Goal: Information Seeking & Learning: Stay updated

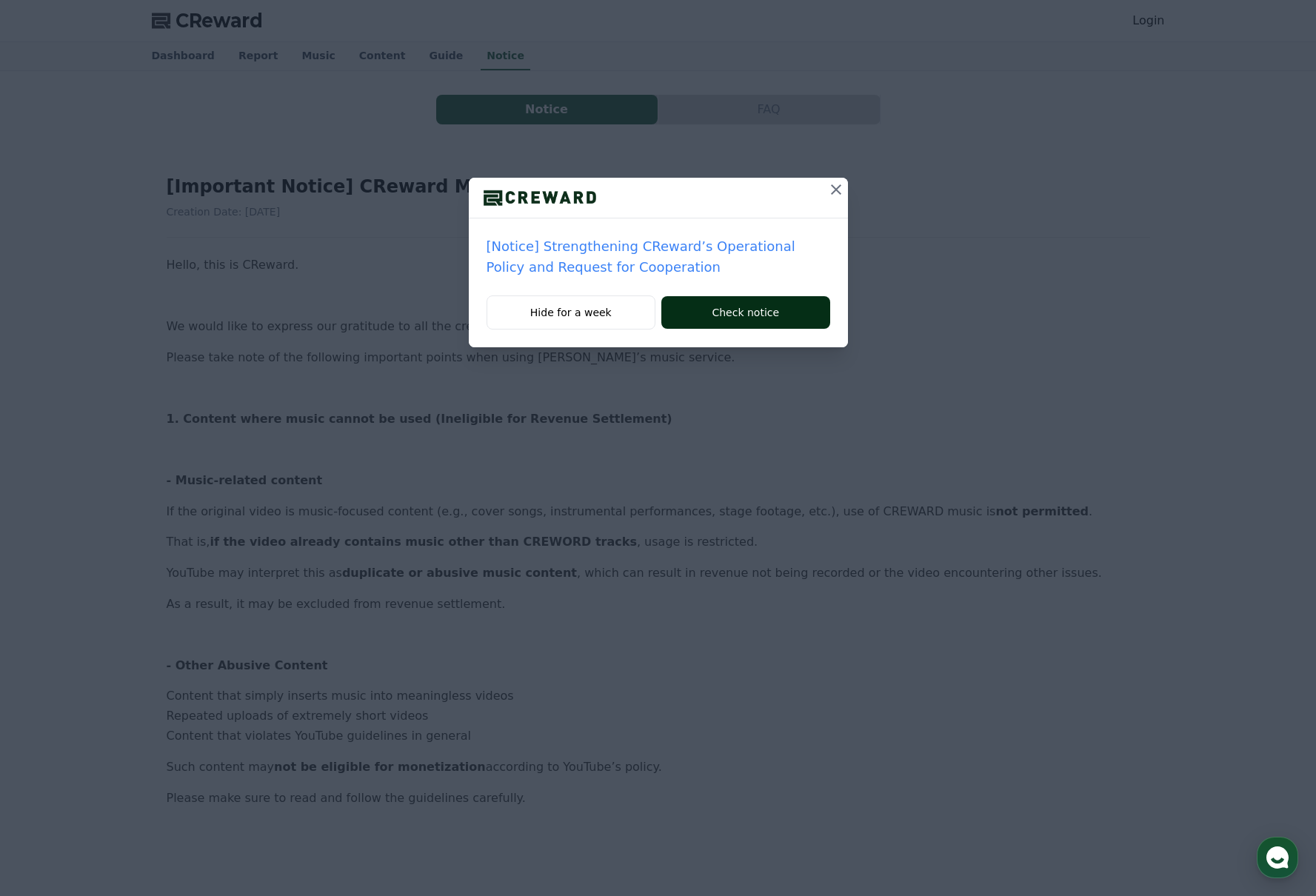
click at [779, 305] on button "Check notice" at bounding box center [745, 313] width 168 height 32
click at [779, 325] on button "Check notice" at bounding box center [745, 313] width 168 height 32
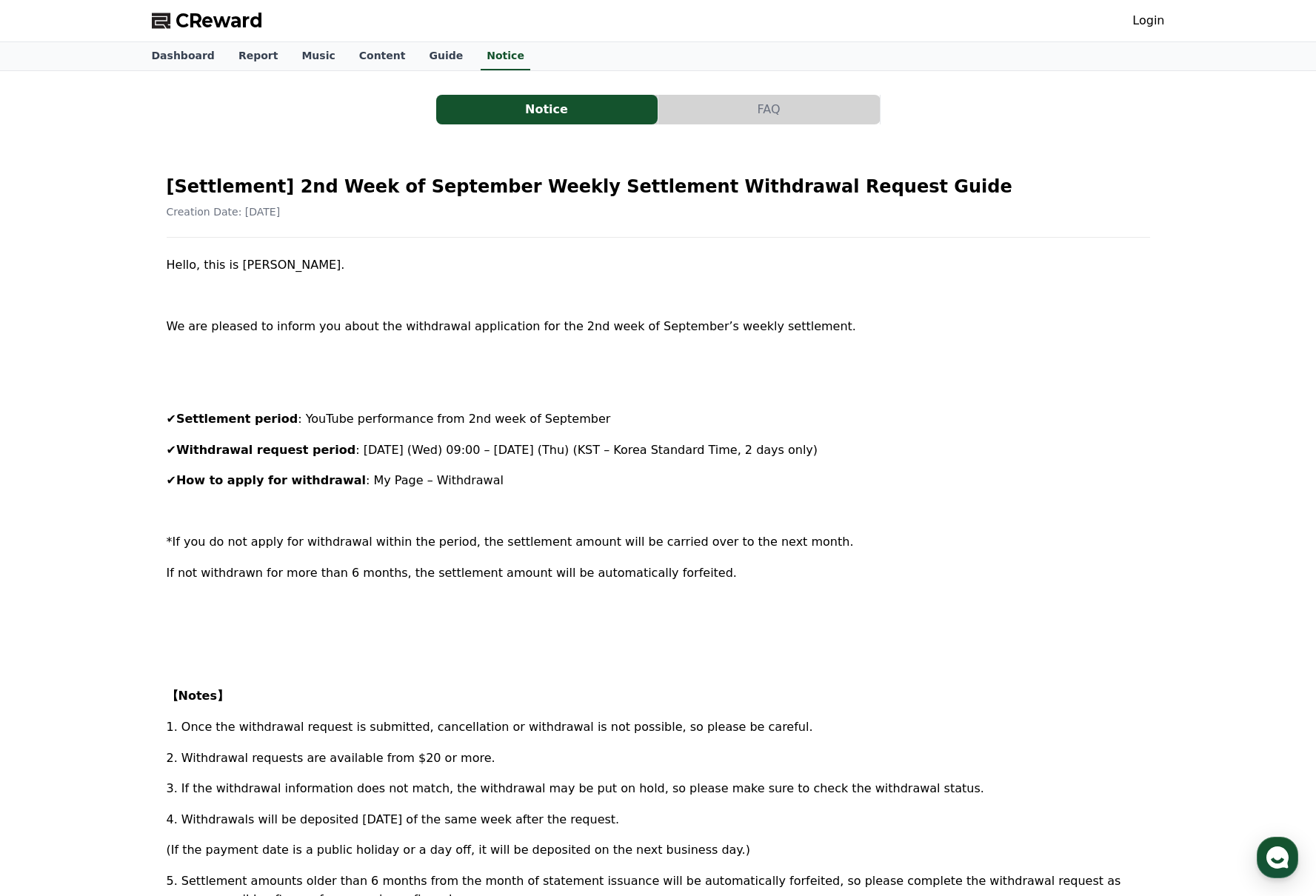
click at [231, 20] on span "CReward" at bounding box center [219, 20] width 87 height 24
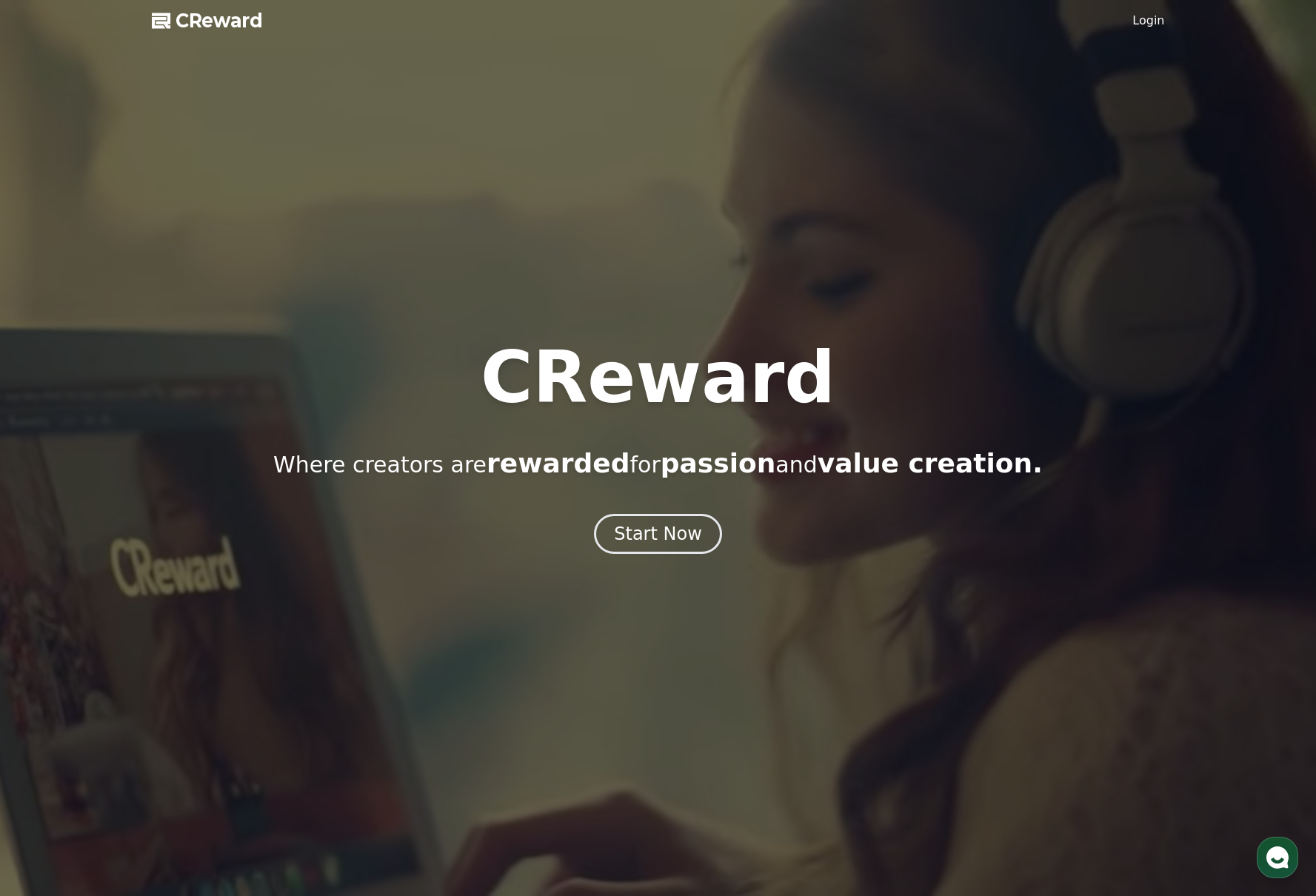
click at [209, 19] on span "CReward" at bounding box center [219, 20] width 87 height 24
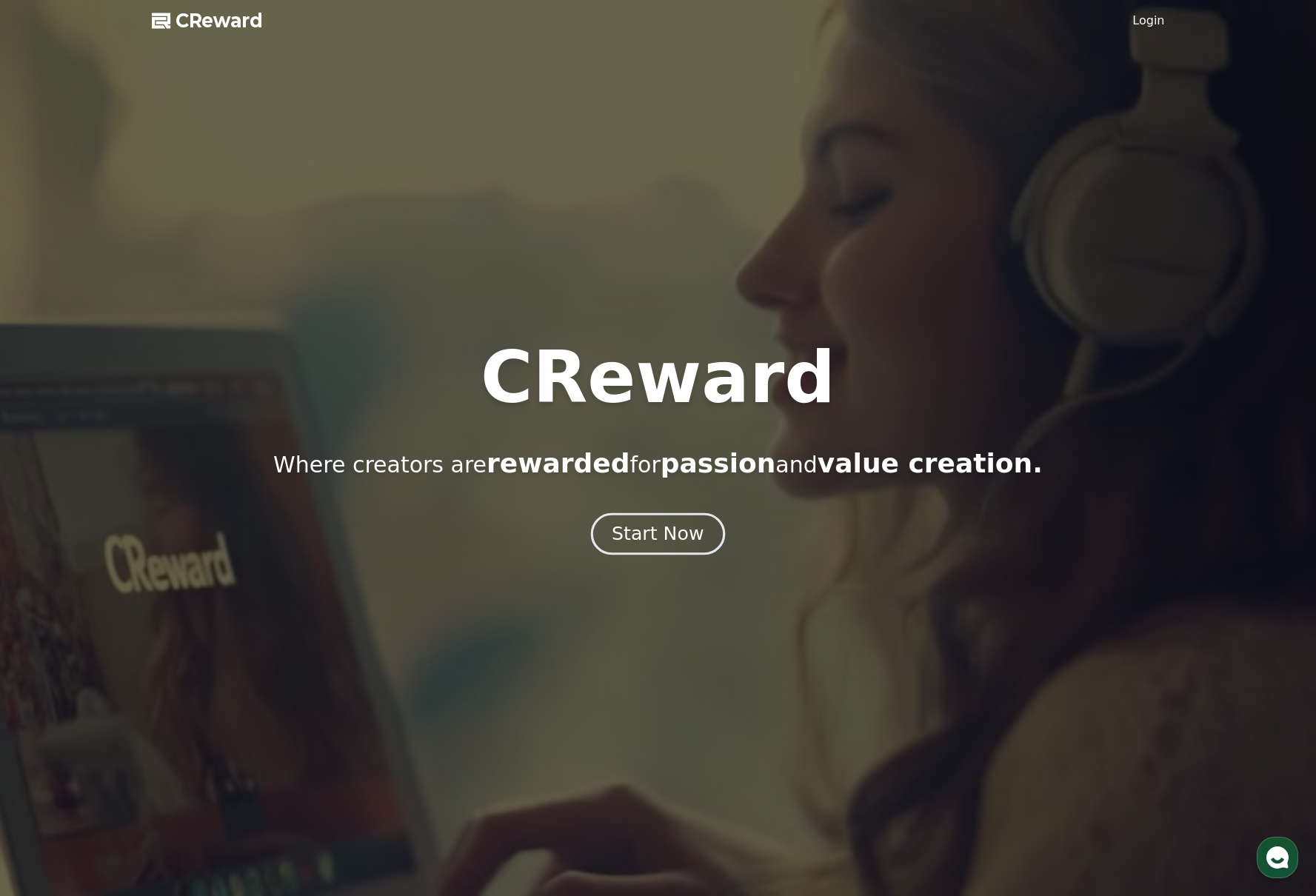
click at [674, 548] on button "Start Now" at bounding box center [658, 534] width 134 height 42
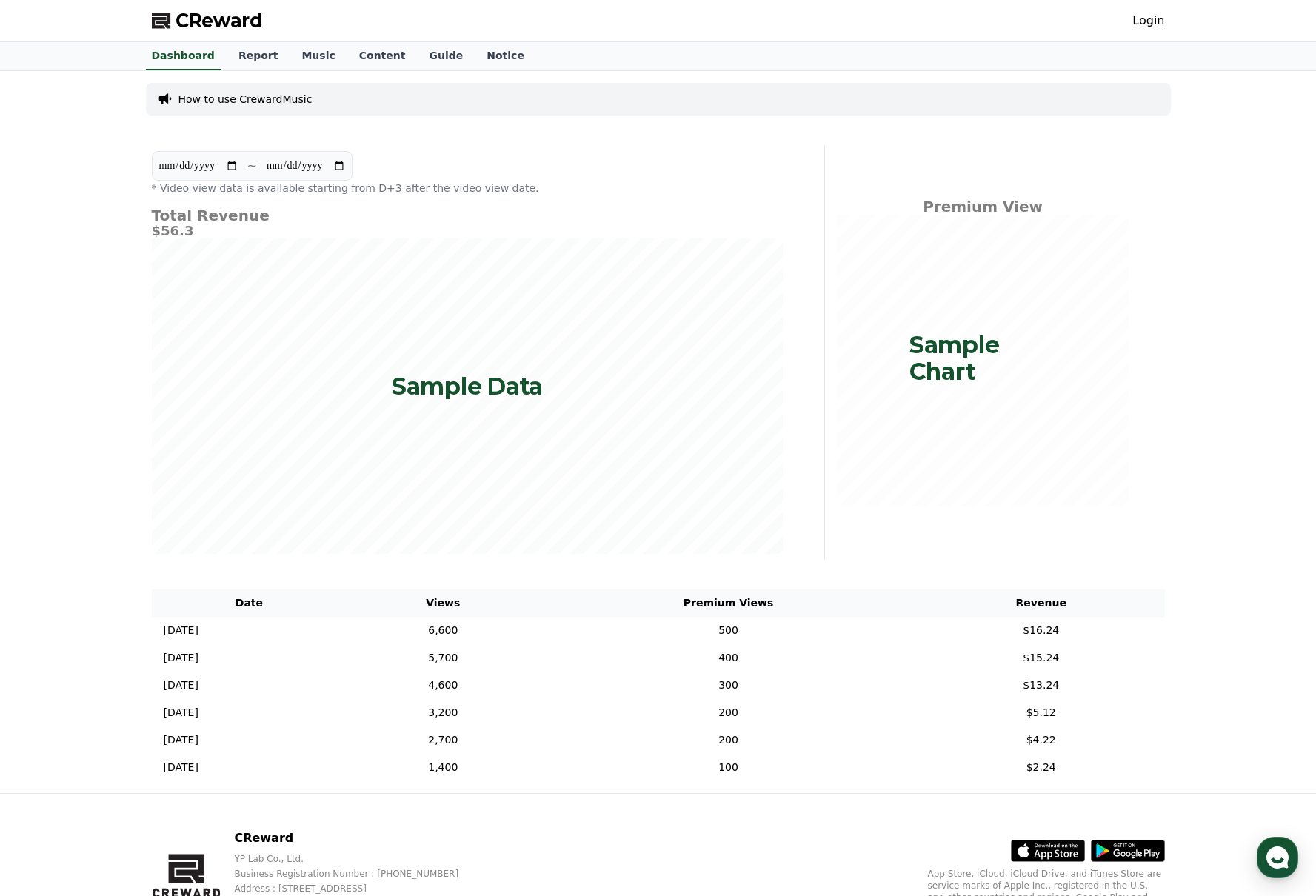
scroll to position [81, 0]
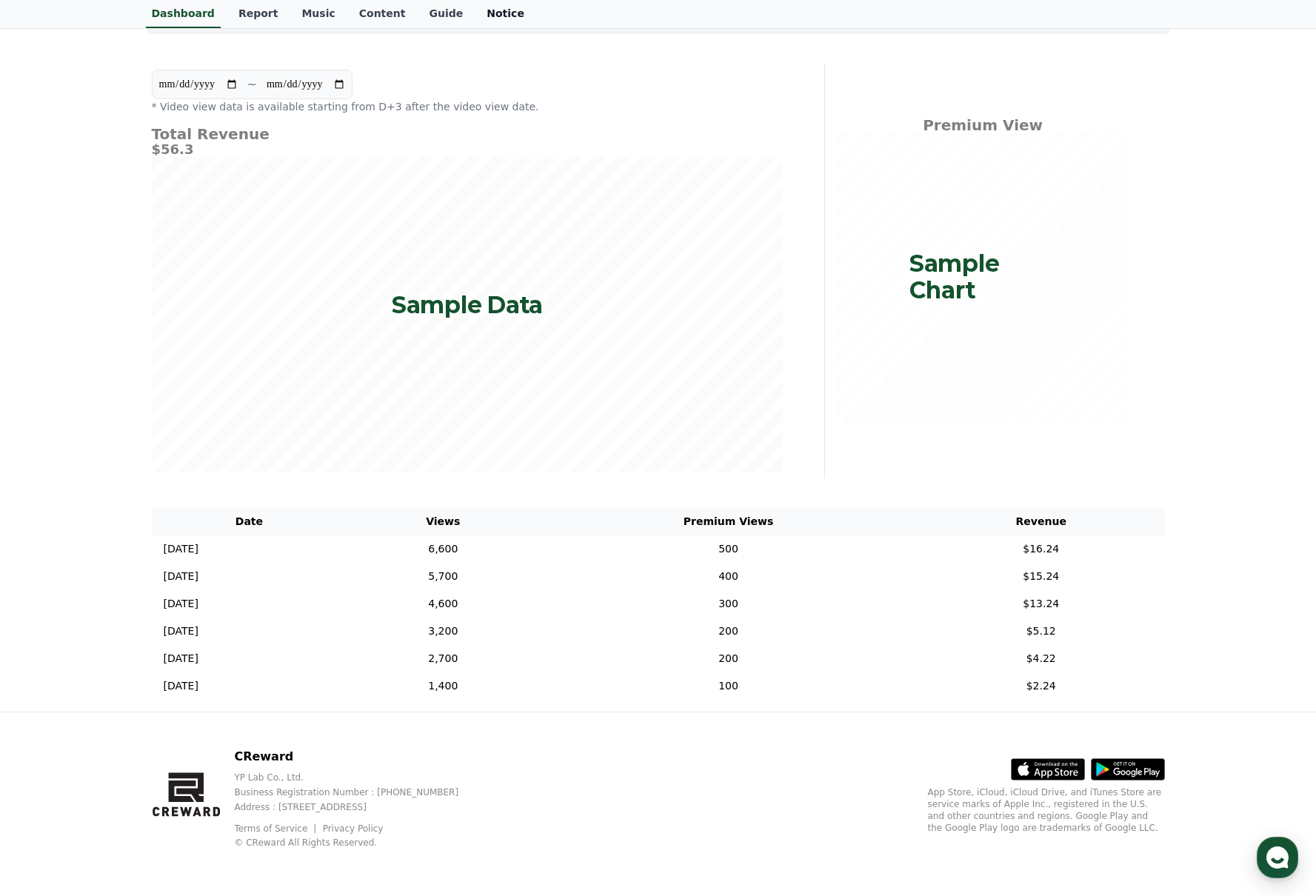
click at [481, 10] on link "Notice" at bounding box center [505, 14] width 62 height 28
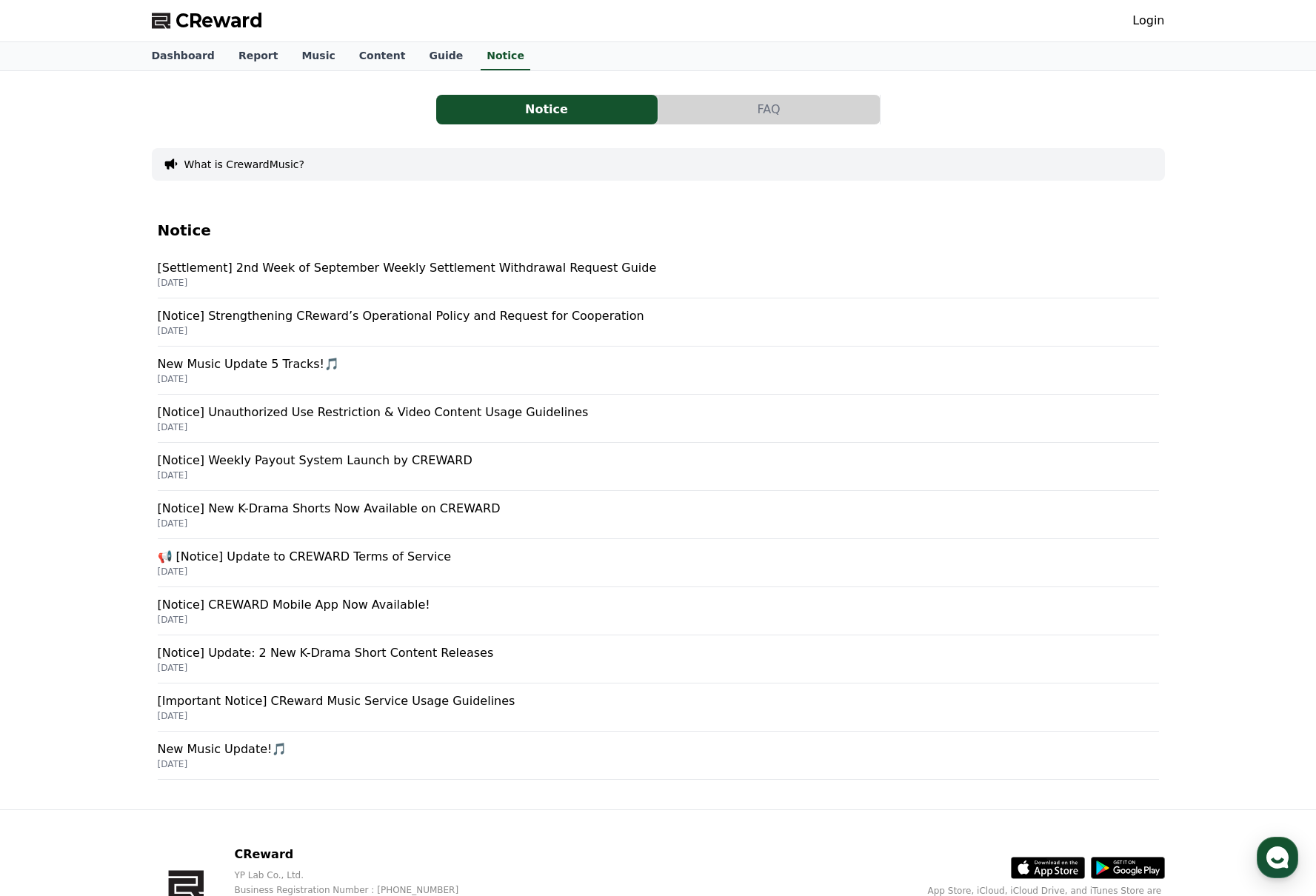
scroll to position [97, 0]
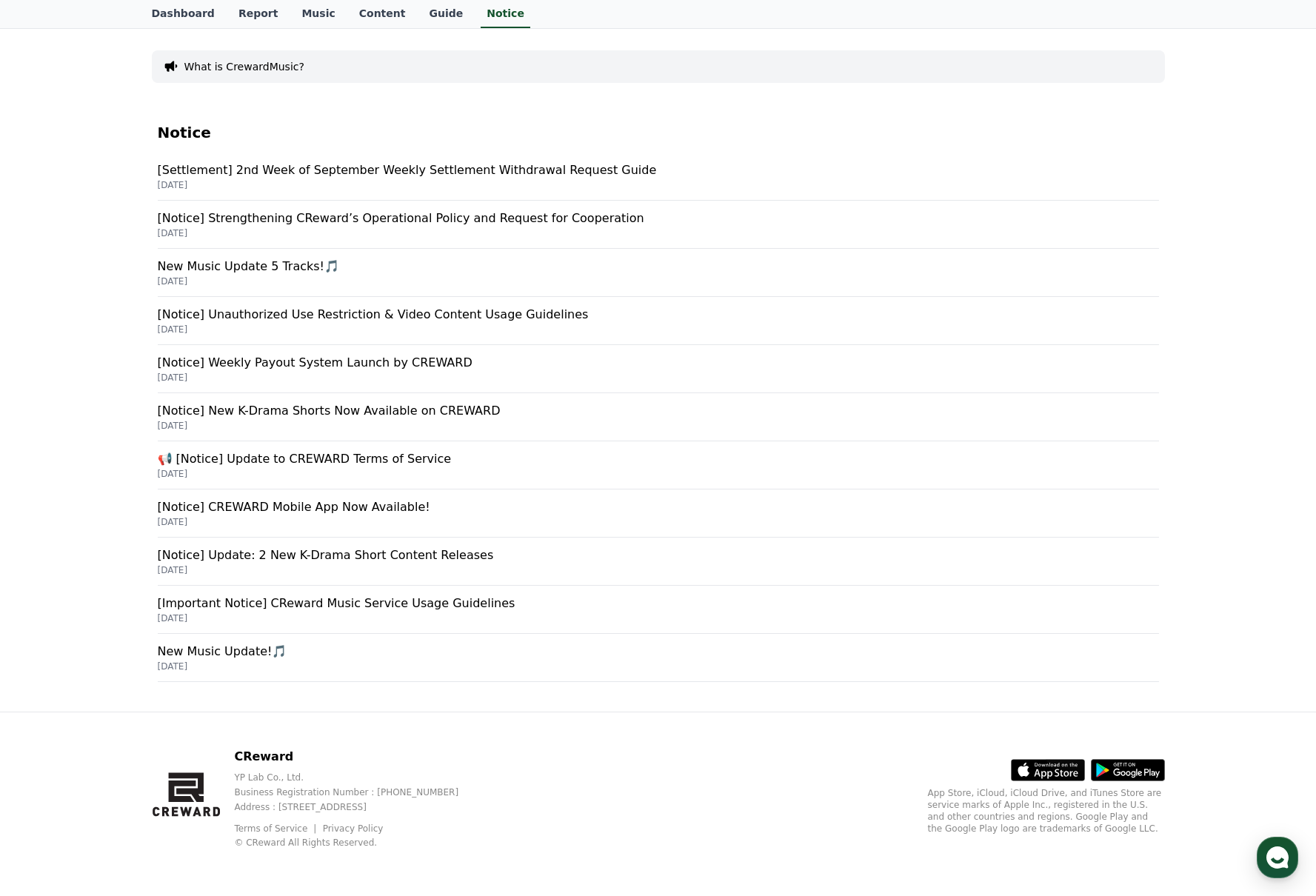
click at [329, 178] on p "[Settlement] 2nd Week of September Weekly Settlement Withdrawal Request Guide" at bounding box center [659, 170] width 1002 height 18
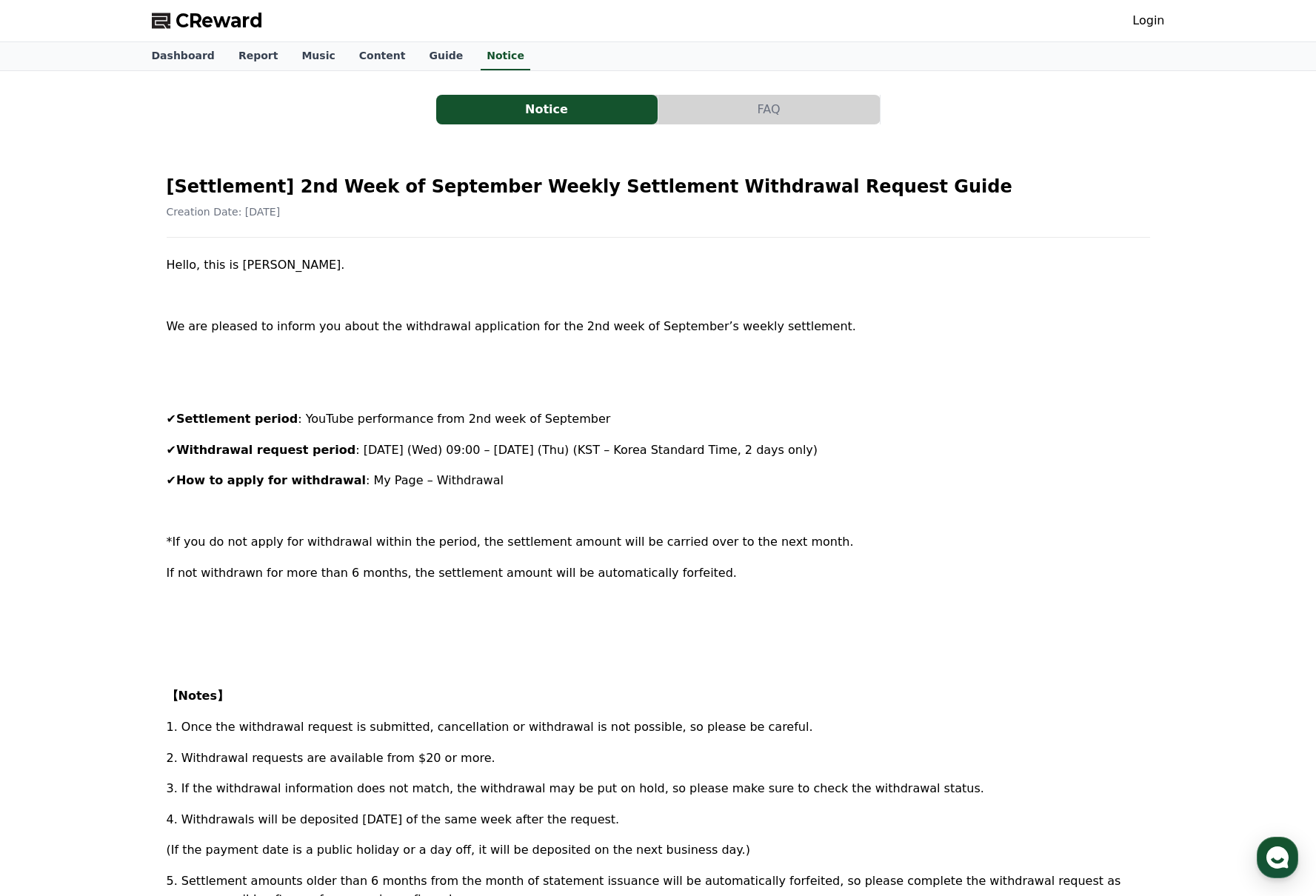
scroll to position [97, 0]
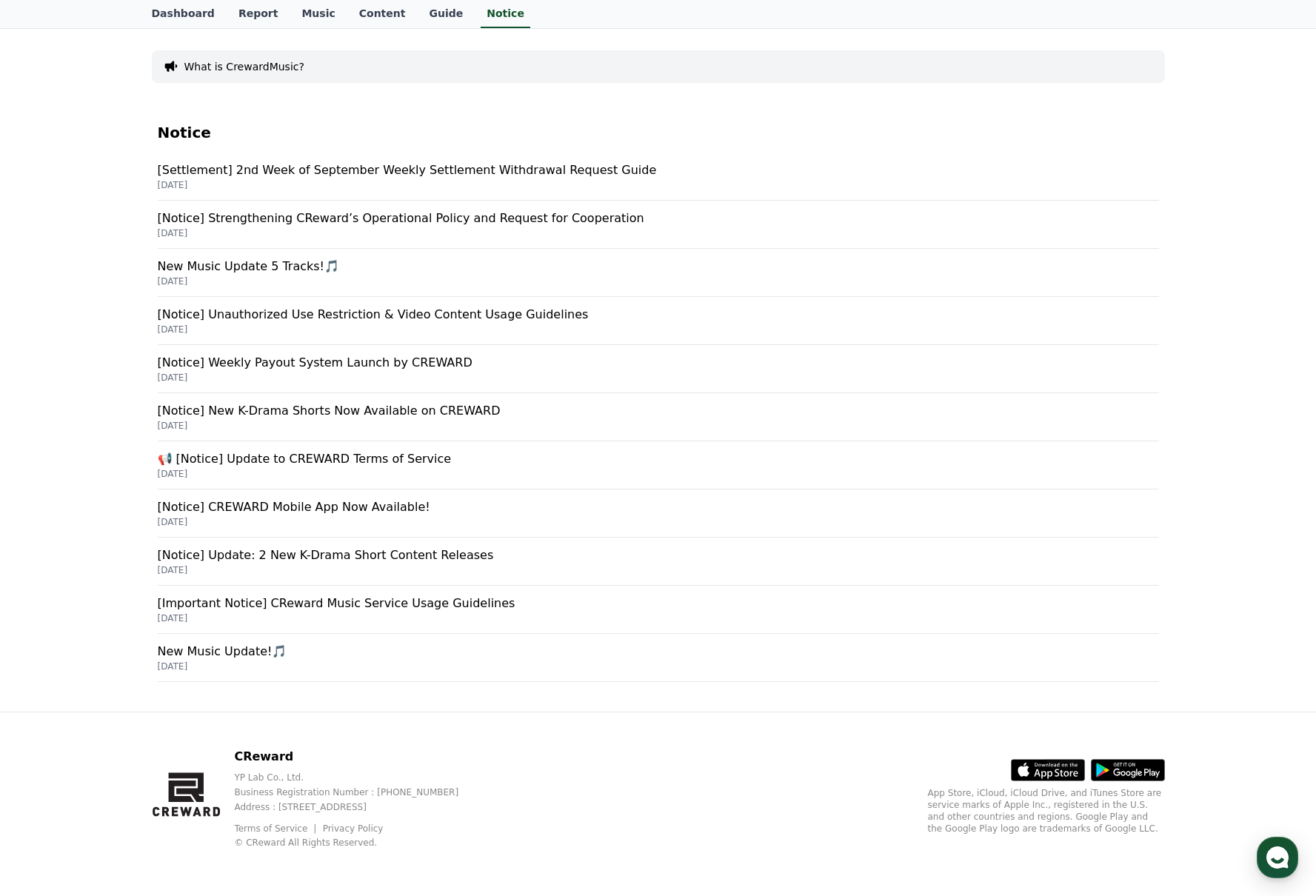
click at [306, 227] on p "[DATE]" at bounding box center [659, 233] width 1002 height 12
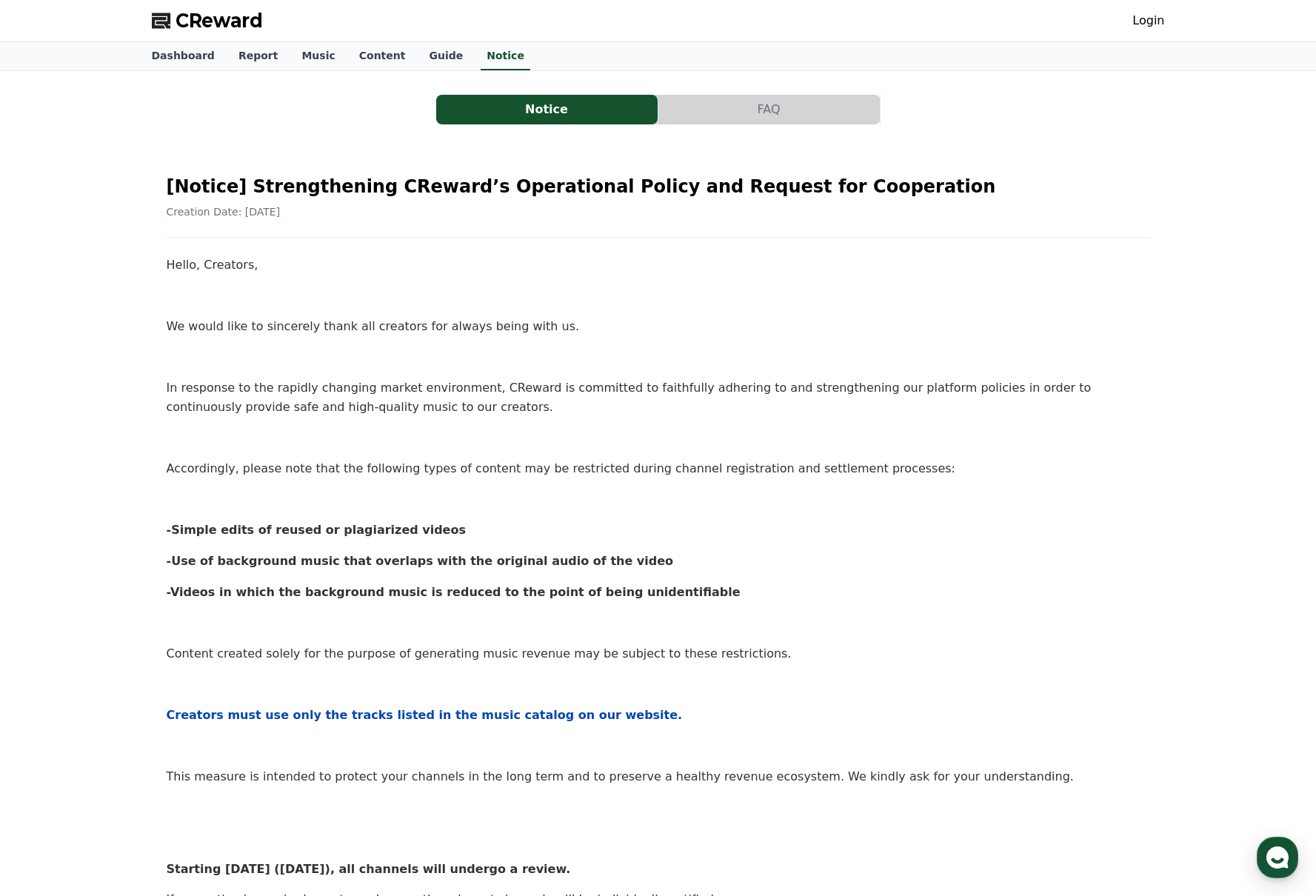
scroll to position [97, 0]
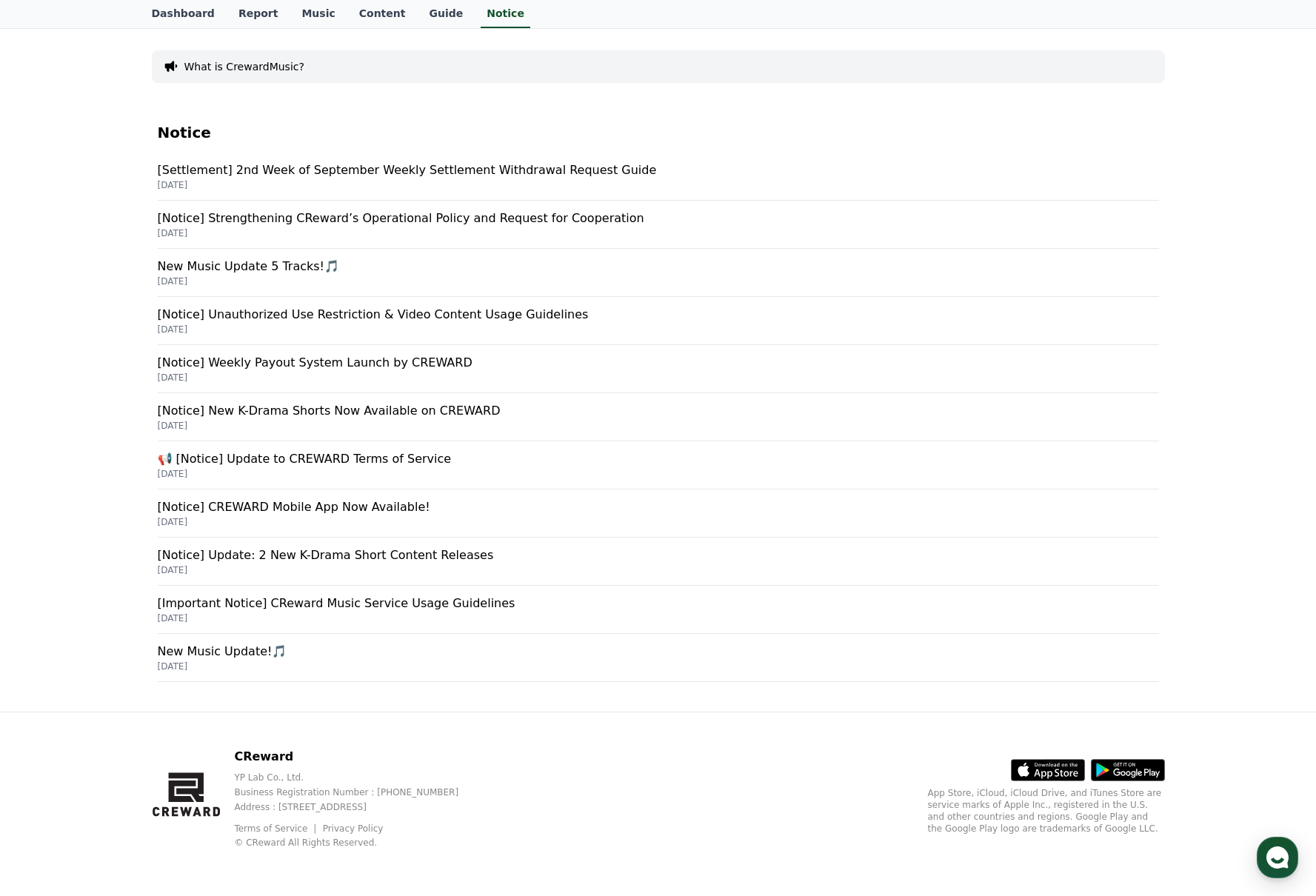
click at [288, 356] on p "[Notice] Weekly Payout System Launch by CREWARD" at bounding box center [659, 362] width 1002 height 18
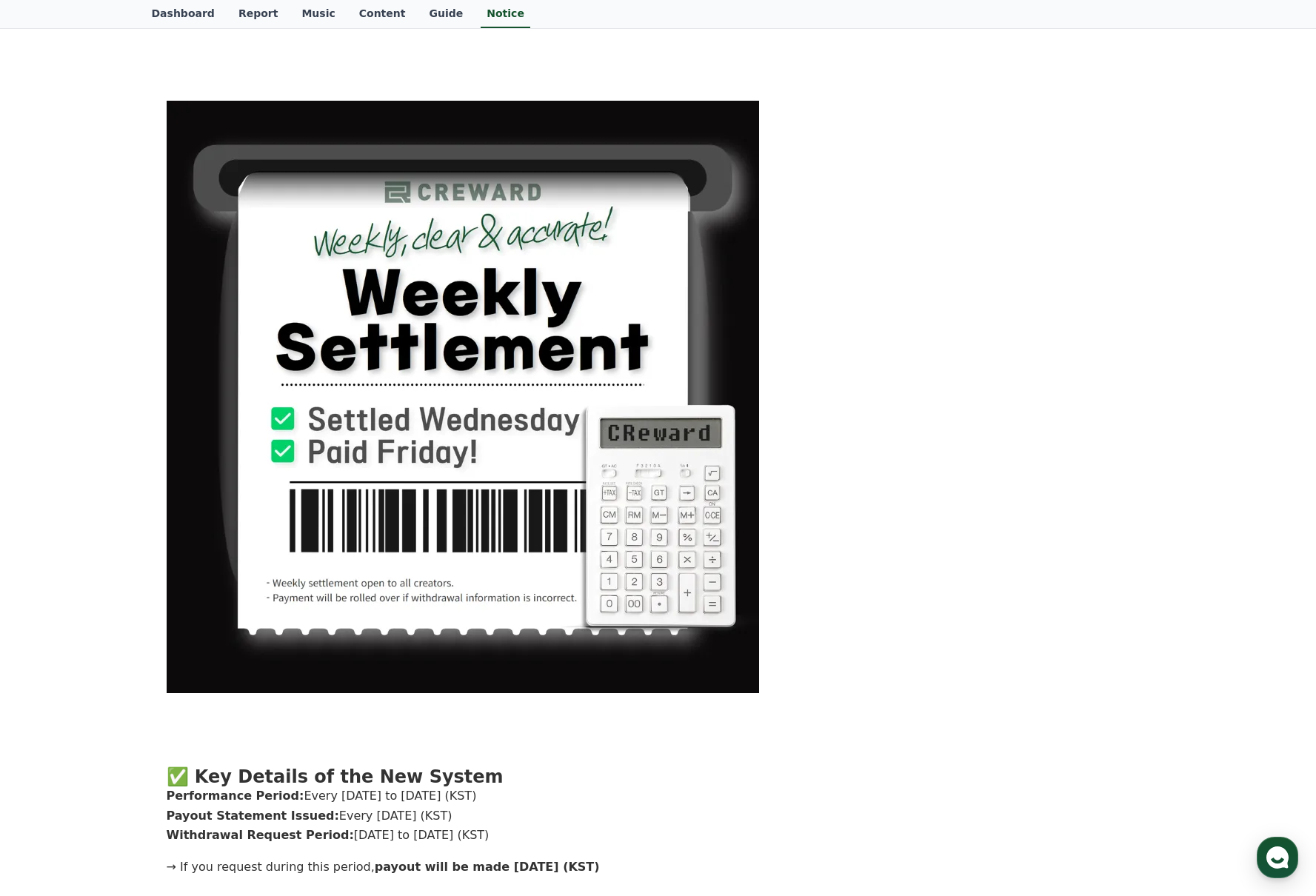
scroll to position [341, 0]
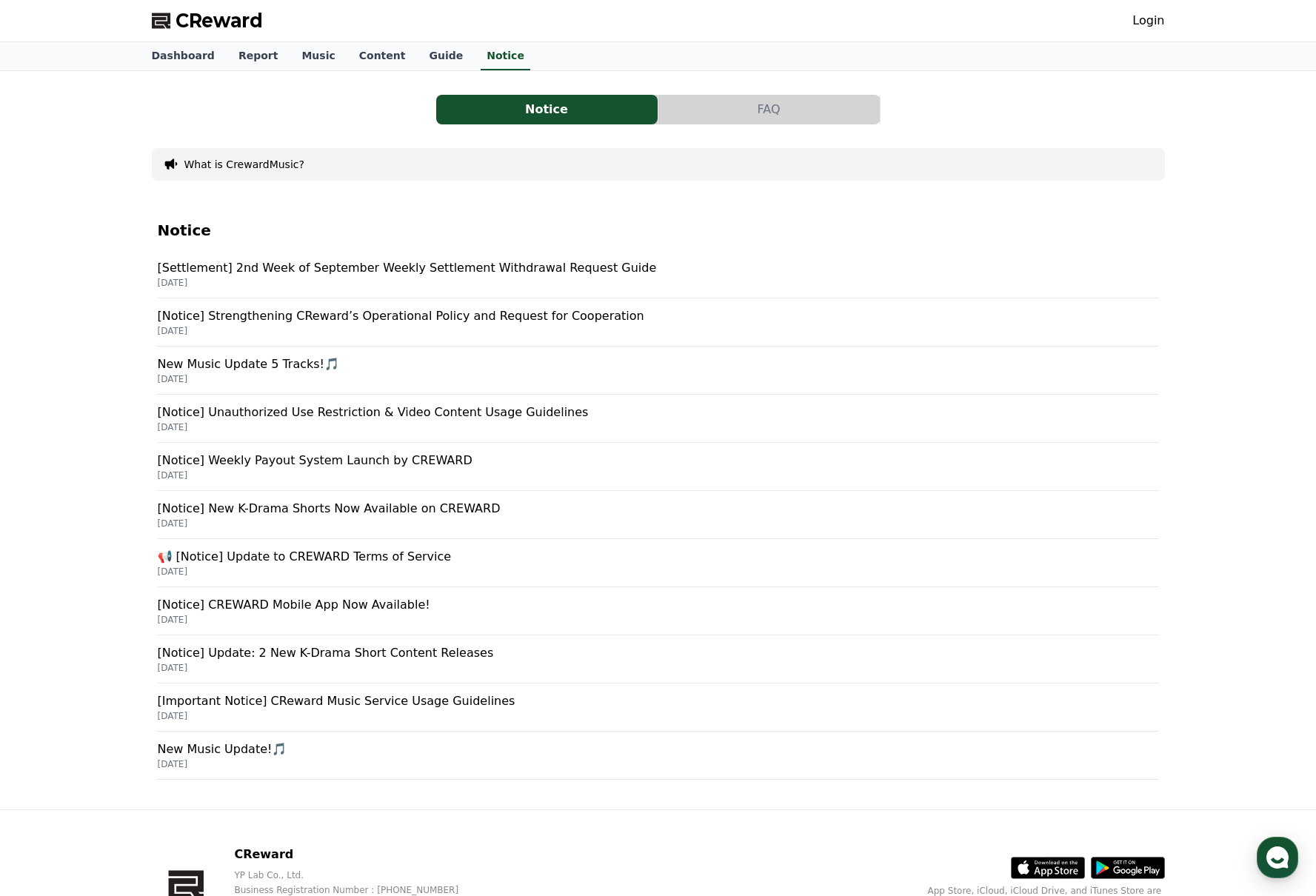
click at [201, 13] on span "CReward" at bounding box center [219, 20] width 87 height 24
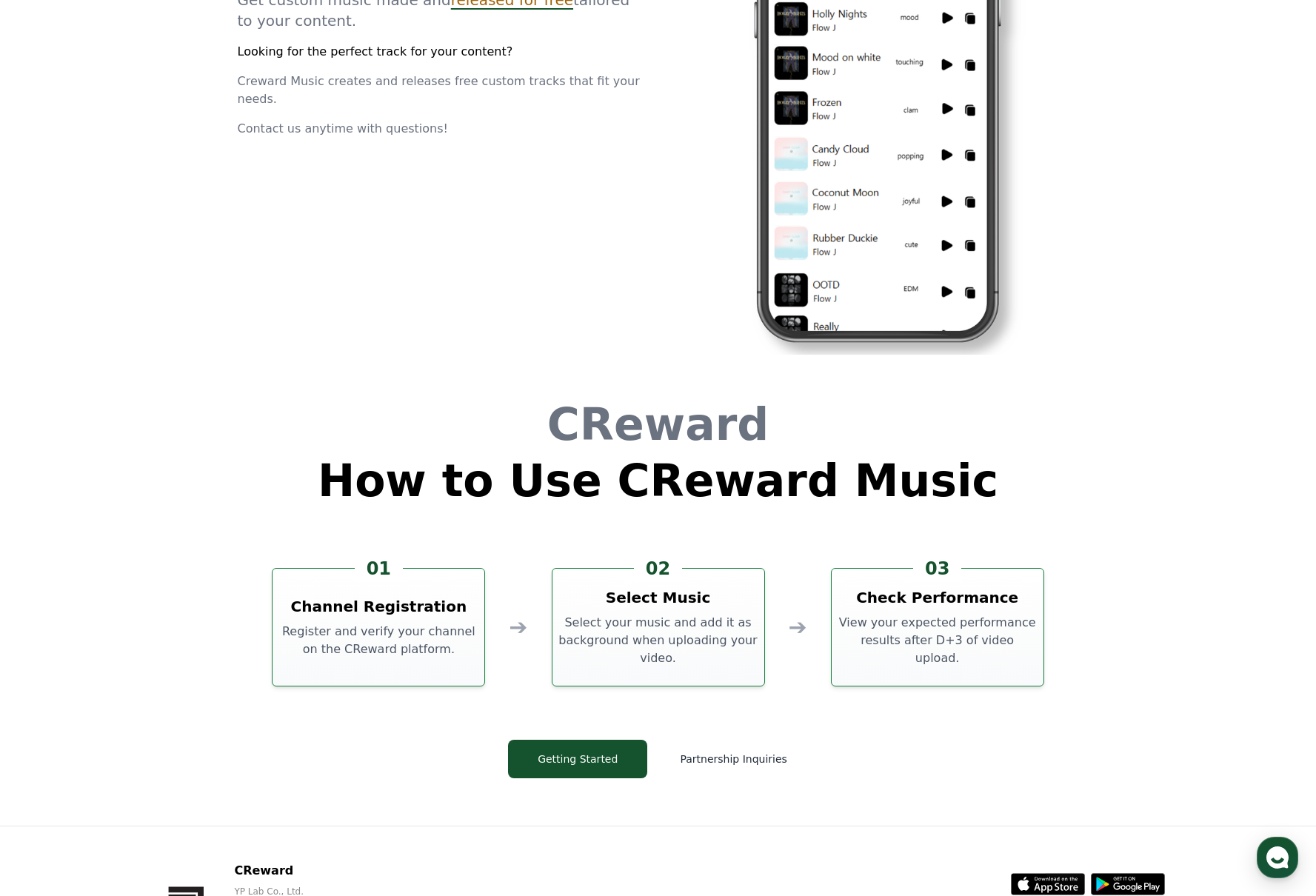
scroll to position [4010, 0]
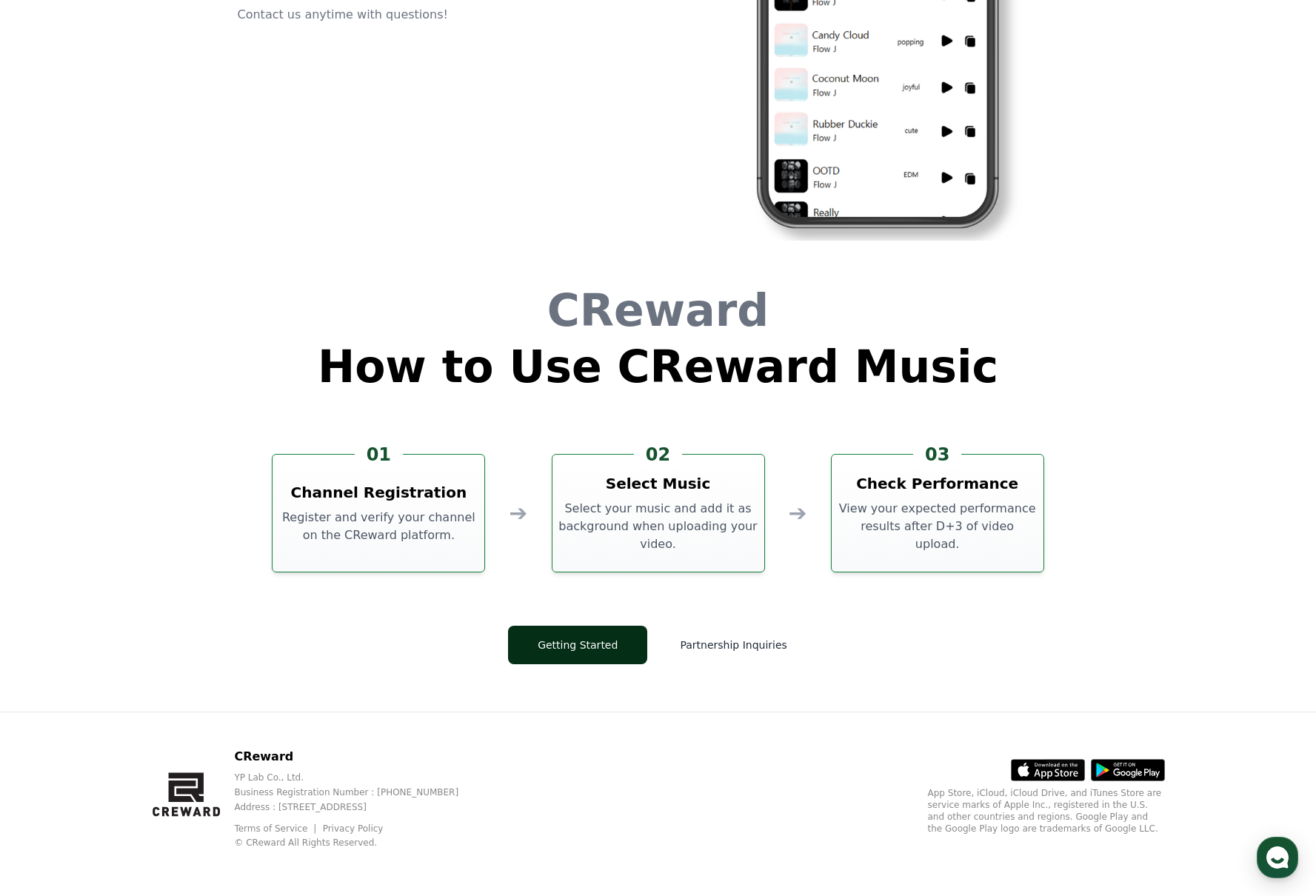
click at [593, 646] on button "Getting Started" at bounding box center [577, 644] width 139 height 38
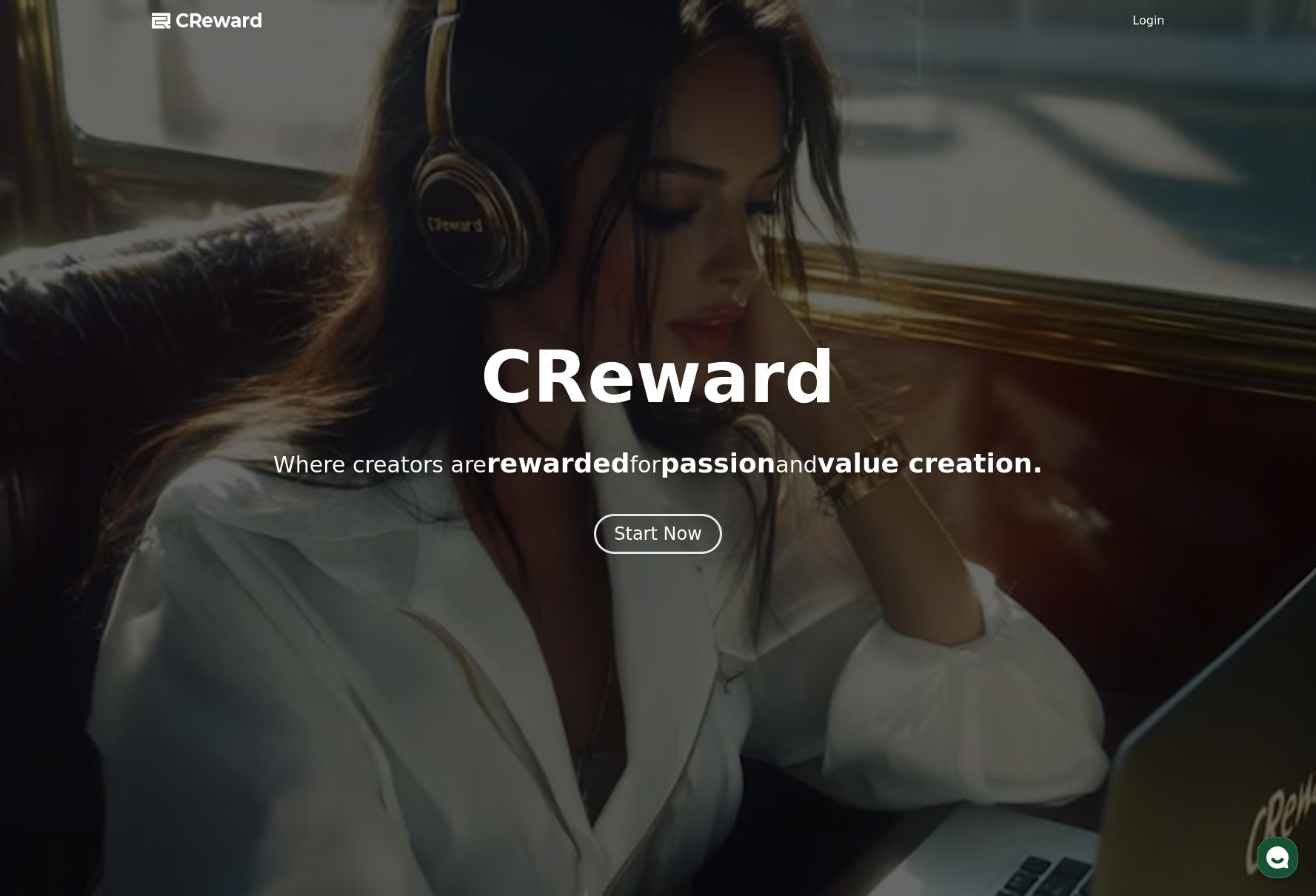
scroll to position [3775, 0]
